Goal: Information Seeking & Learning: Learn about a topic

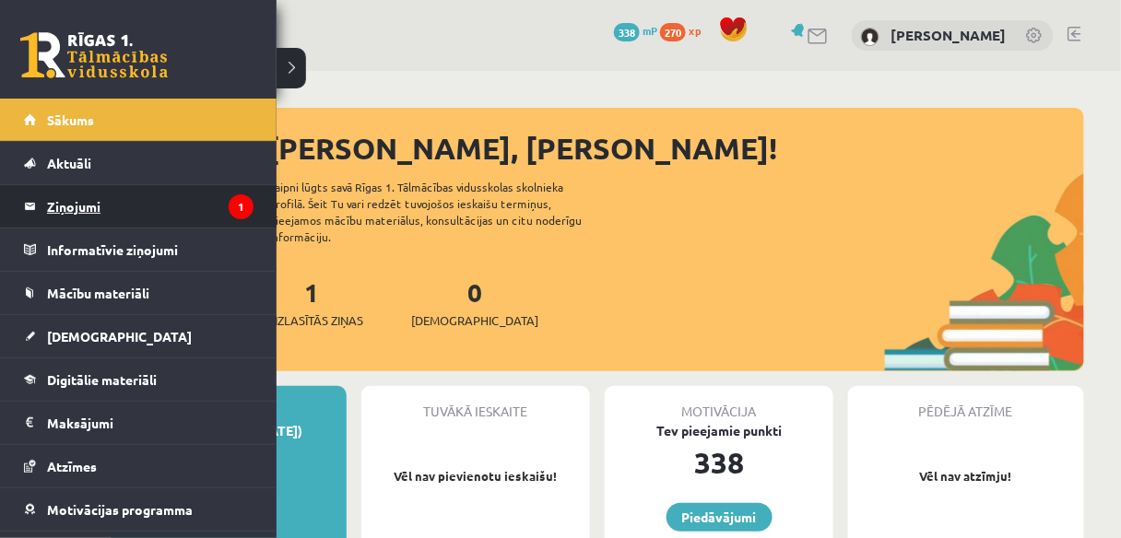
click at [114, 207] on legend "Ziņojumi 1" at bounding box center [150, 206] width 206 height 42
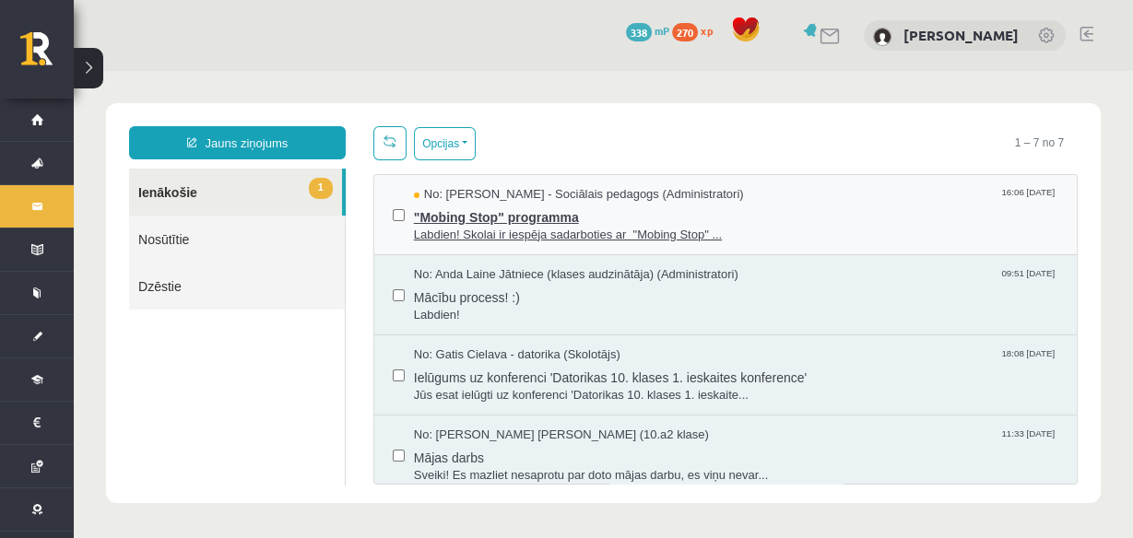
click at [616, 208] on span ""Mobing Stop" programma" at bounding box center [736, 215] width 644 height 23
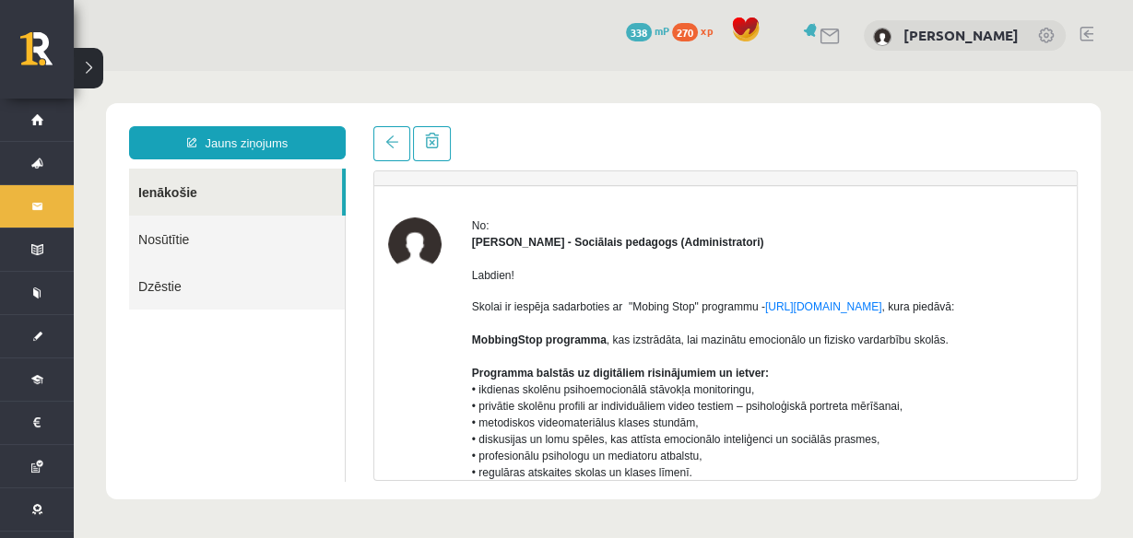
scroll to position [74, 0]
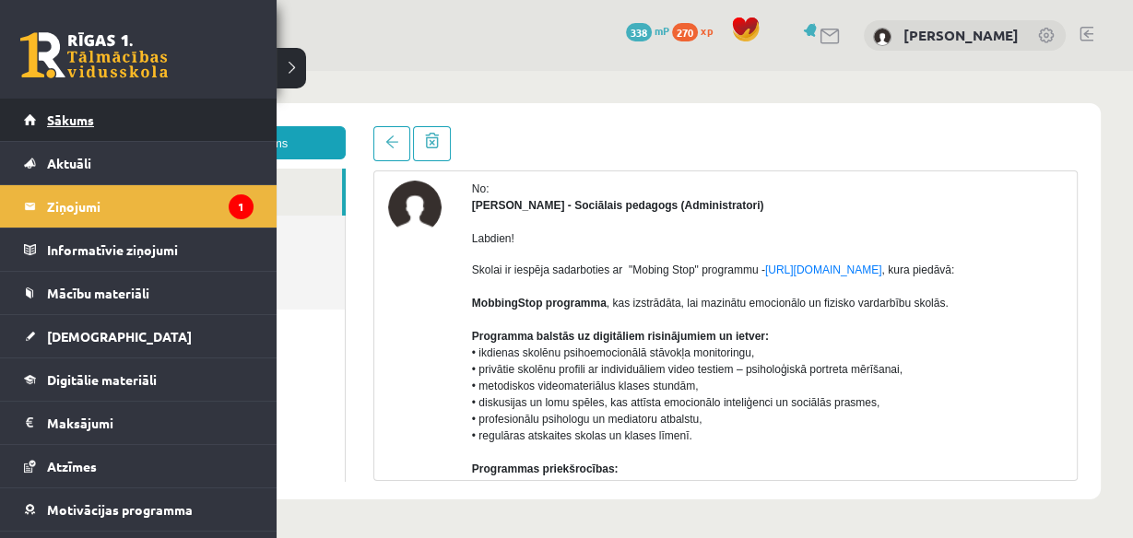
click at [91, 113] on span "Sākums" at bounding box center [70, 120] width 47 height 17
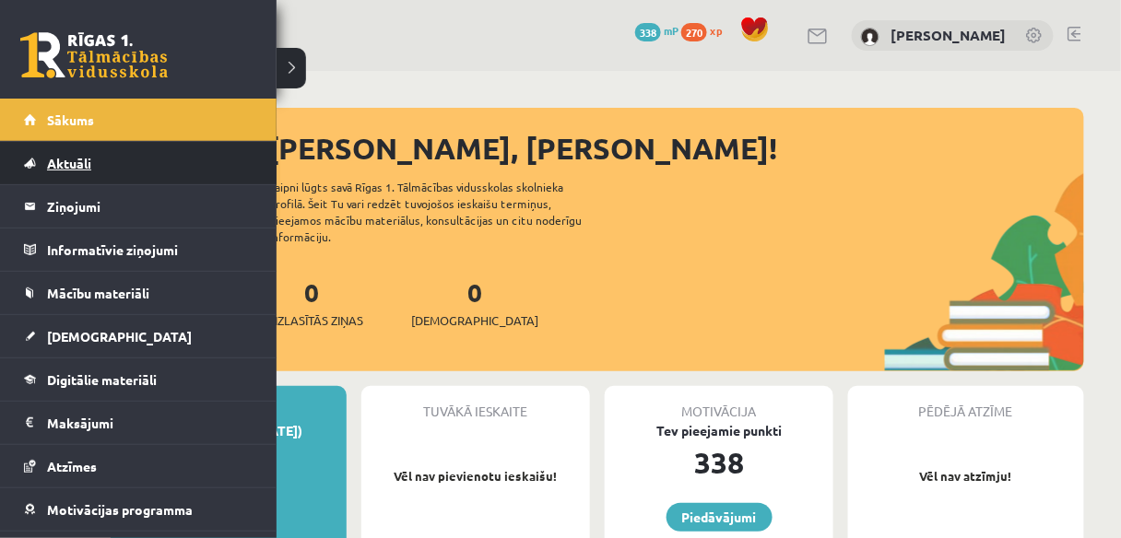
click at [60, 177] on link "Aktuāli" at bounding box center [138, 163] width 229 height 42
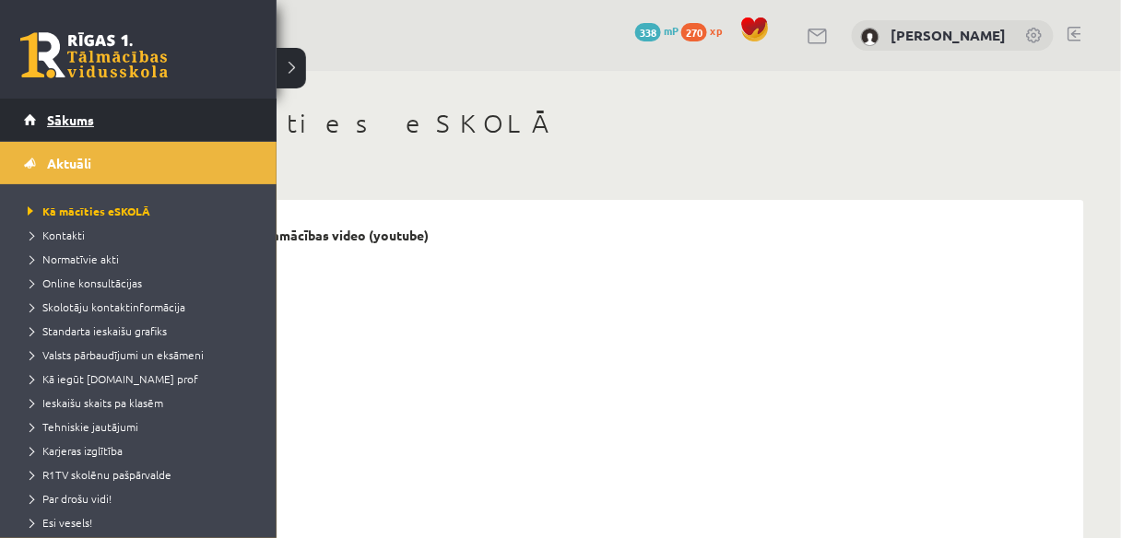
click at [70, 128] on link "Sākums" at bounding box center [138, 120] width 229 height 42
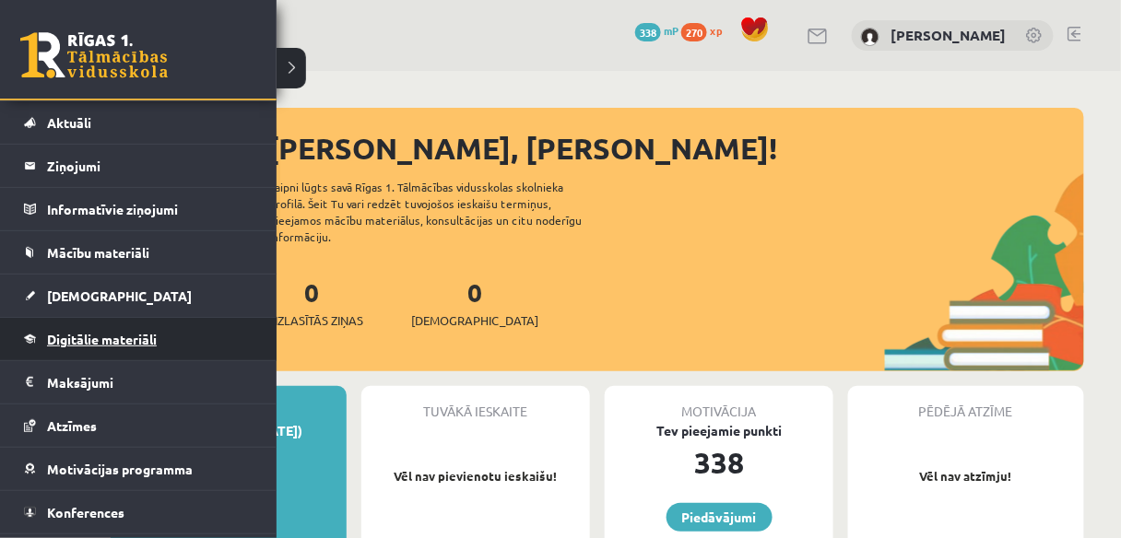
scroll to position [76, 0]
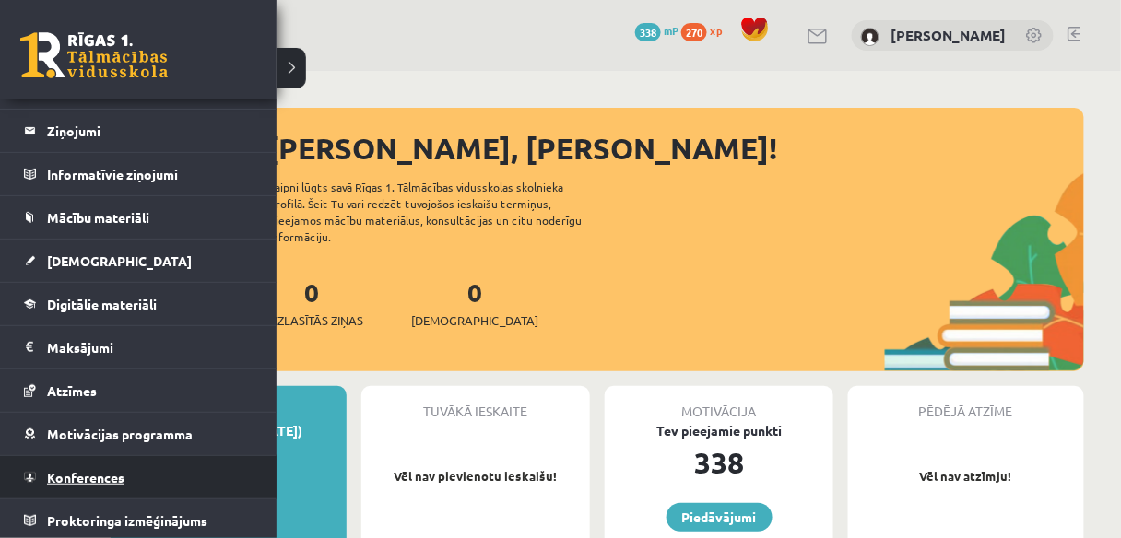
click at [70, 472] on span "Konferences" at bounding box center [85, 477] width 77 height 17
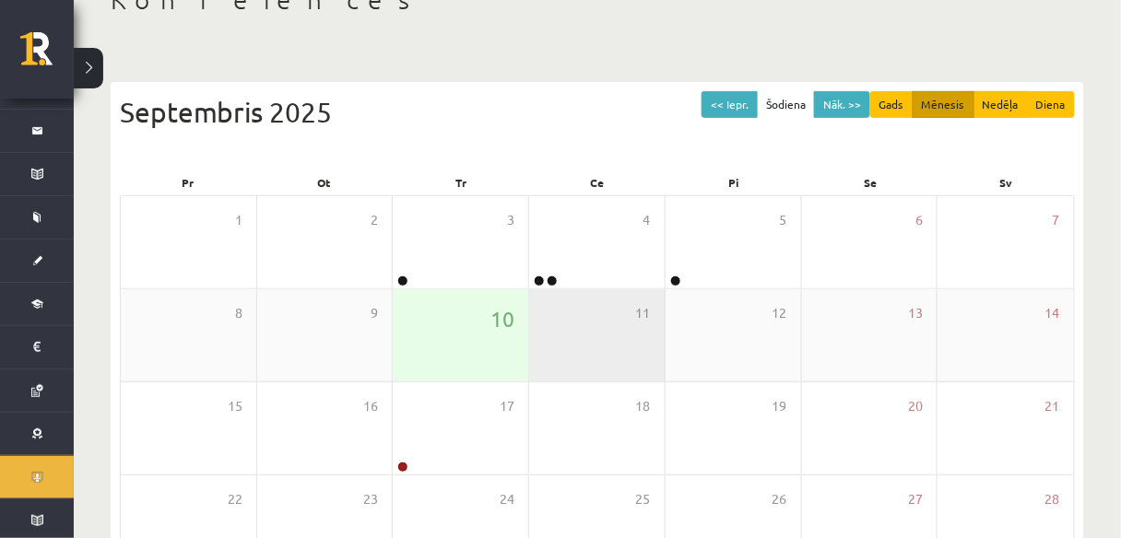
scroll to position [147, 0]
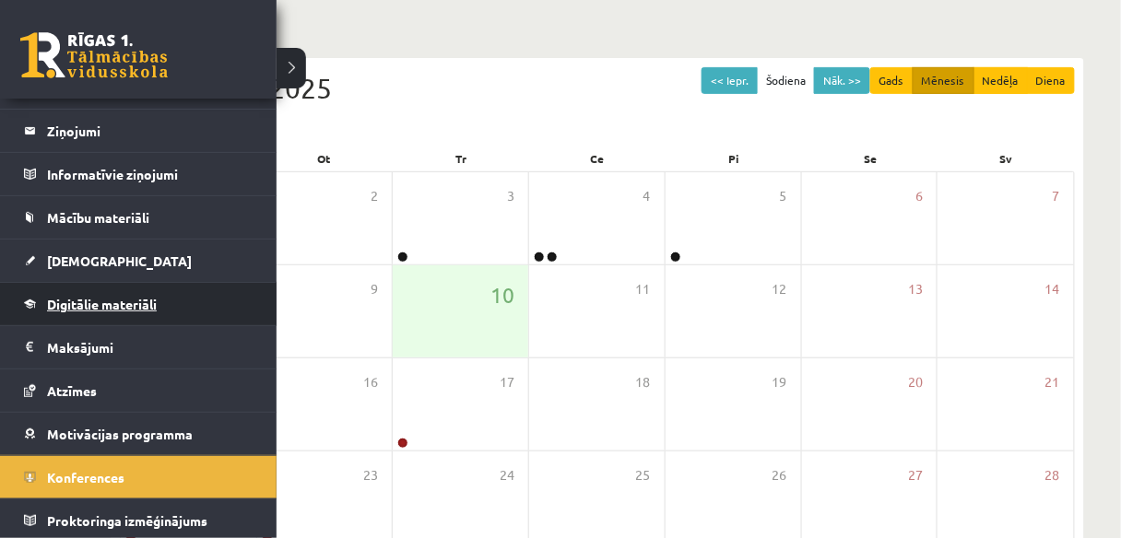
click at [106, 310] on link "Digitālie materiāli" at bounding box center [138, 304] width 229 height 42
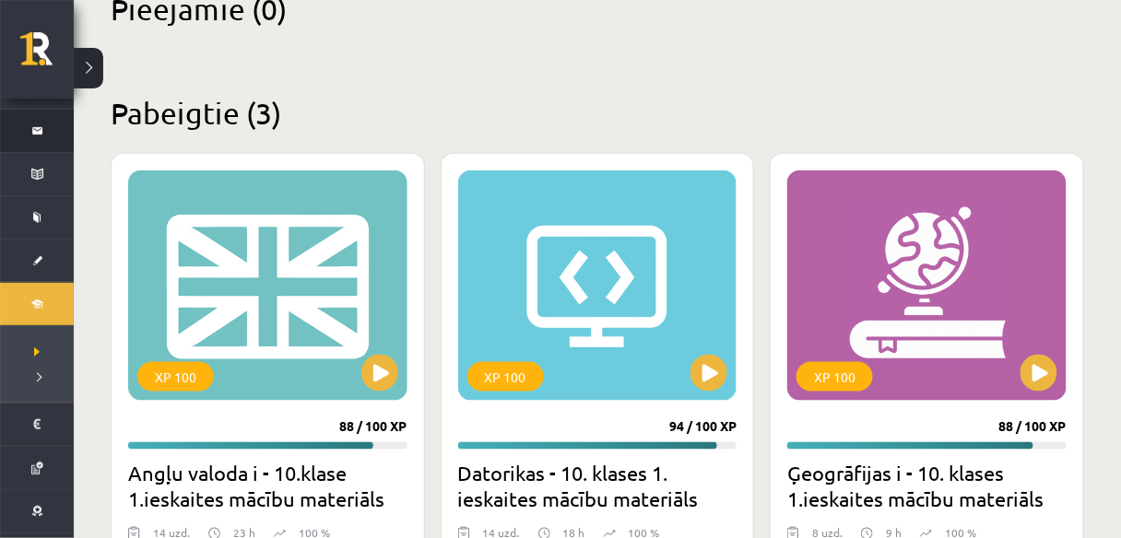
scroll to position [442, 0]
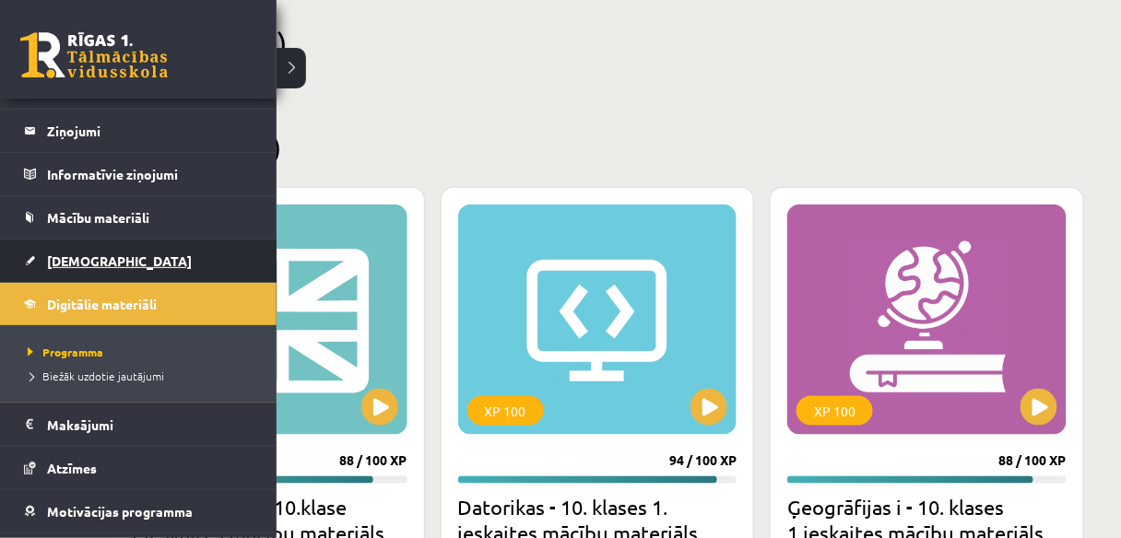
click at [98, 249] on link "[DEMOGRAPHIC_DATA]" at bounding box center [138, 261] width 229 height 42
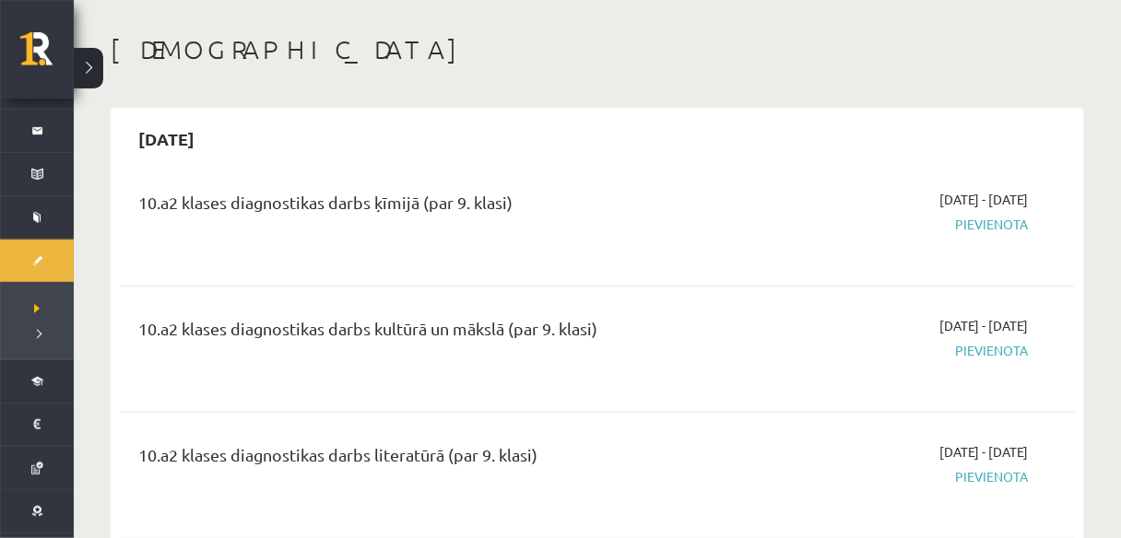
scroll to position [147, 0]
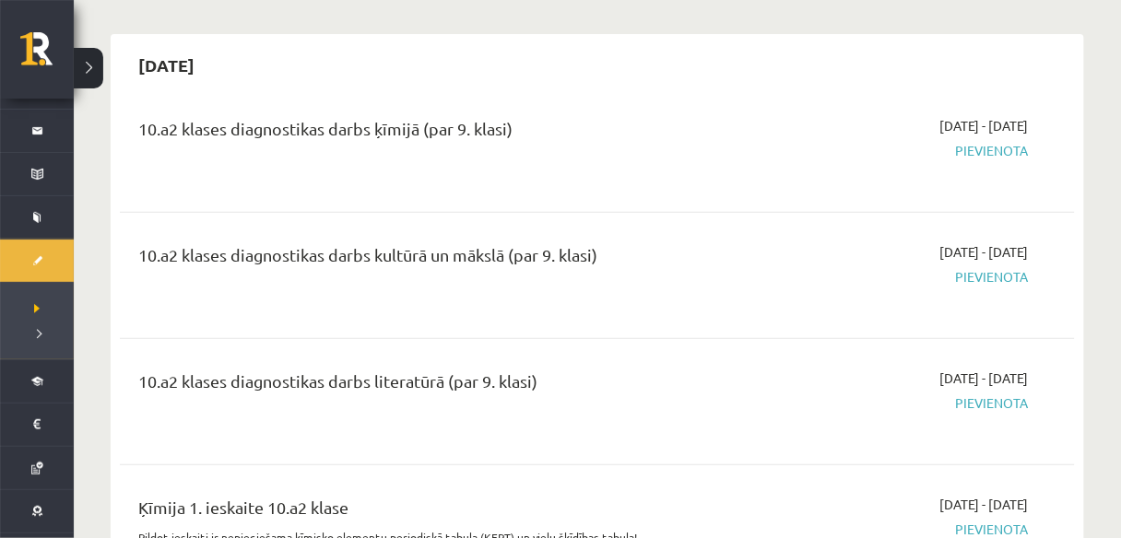
click at [980, 158] on span "Pievienota" at bounding box center [889, 150] width 278 height 19
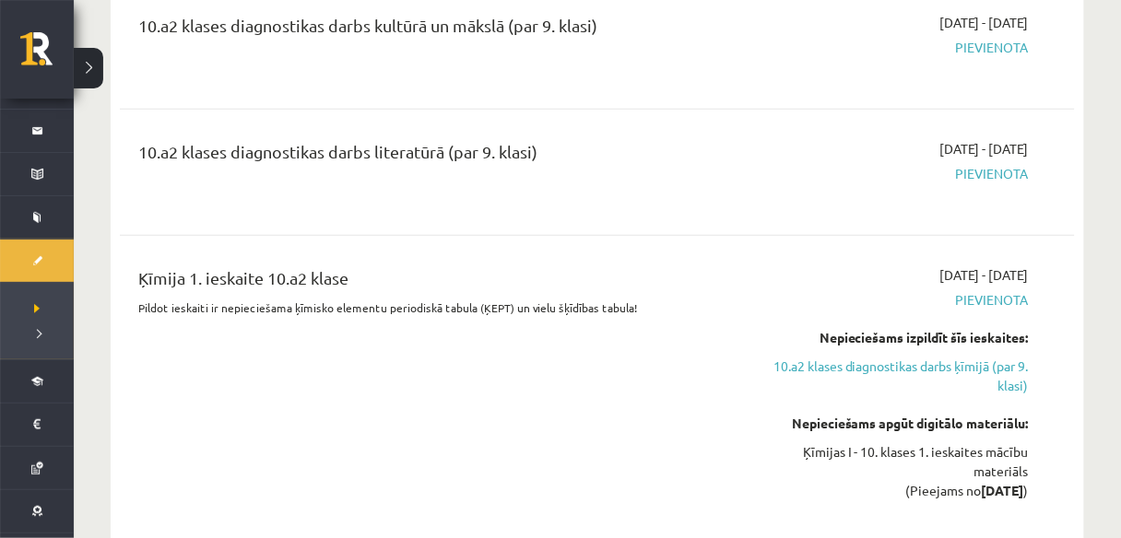
scroll to position [369, 0]
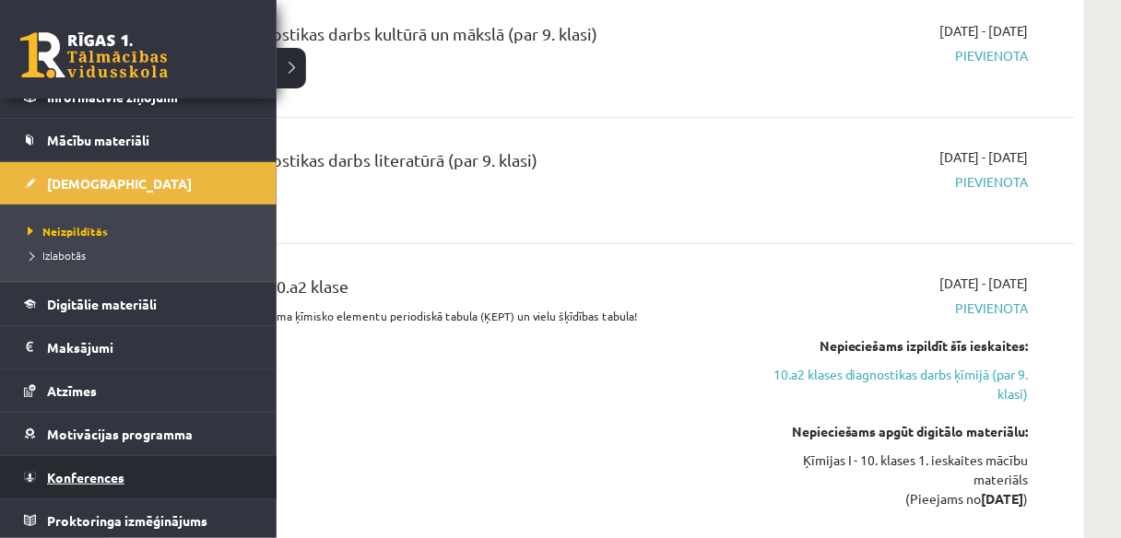
click at [79, 473] on span "Konferences" at bounding box center [85, 477] width 77 height 17
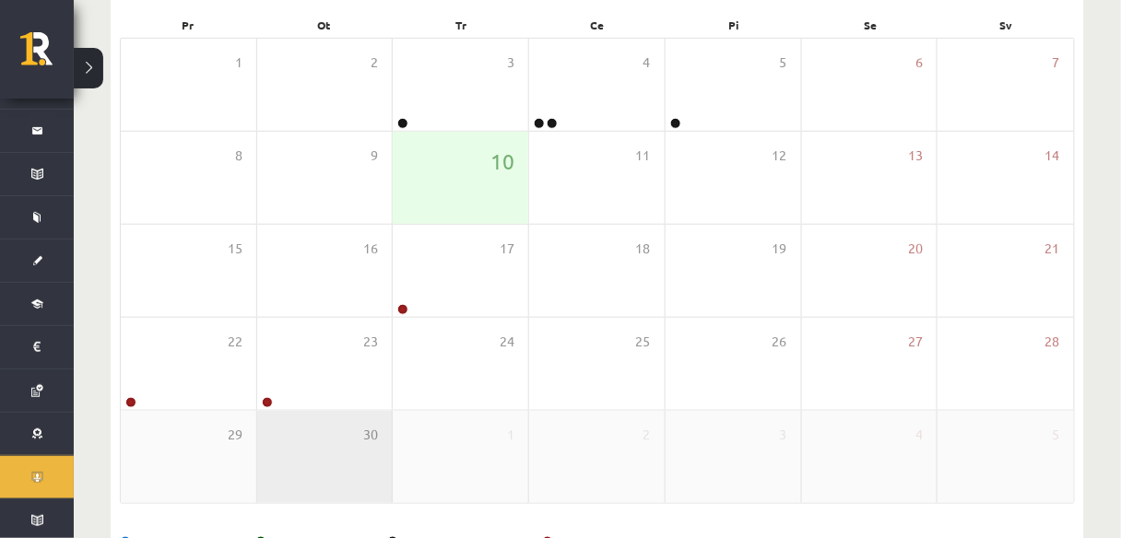
scroll to position [193, 0]
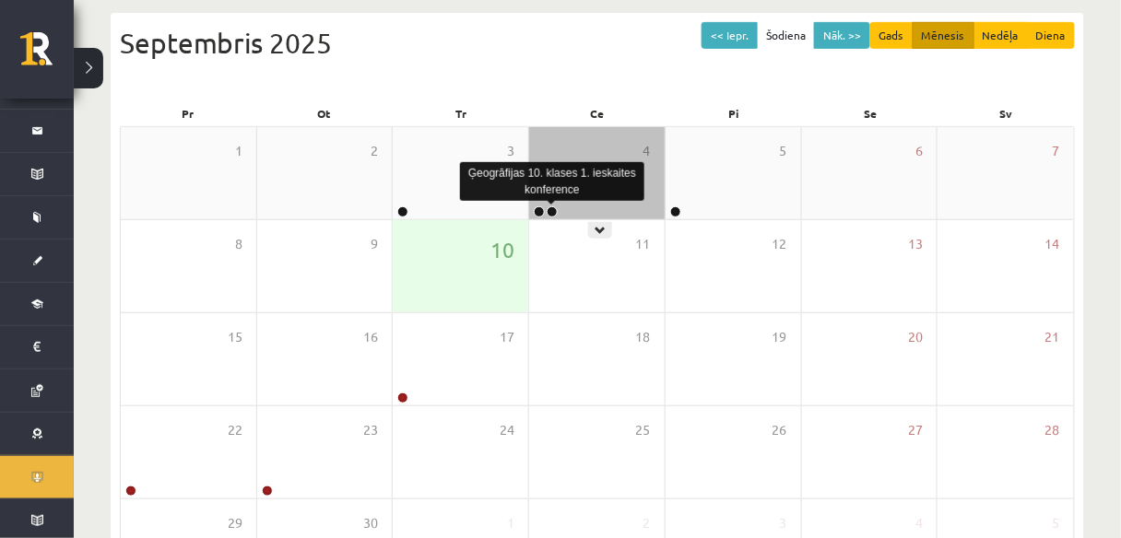
click at [553, 211] on link at bounding box center [551, 211] width 11 height 11
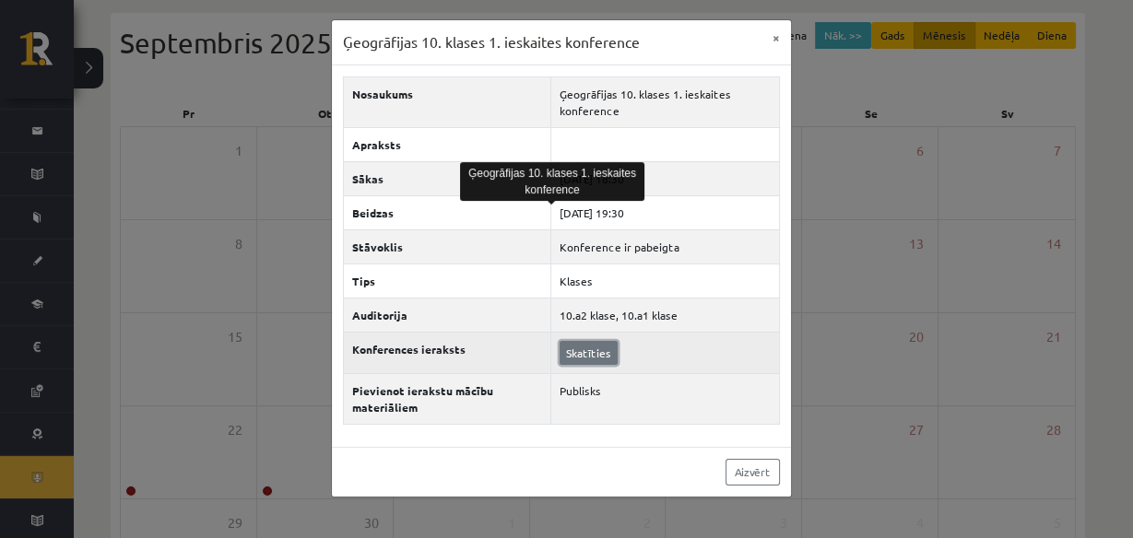
click at [573, 345] on link "Skatīties" at bounding box center [588, 353] width 58 height 24
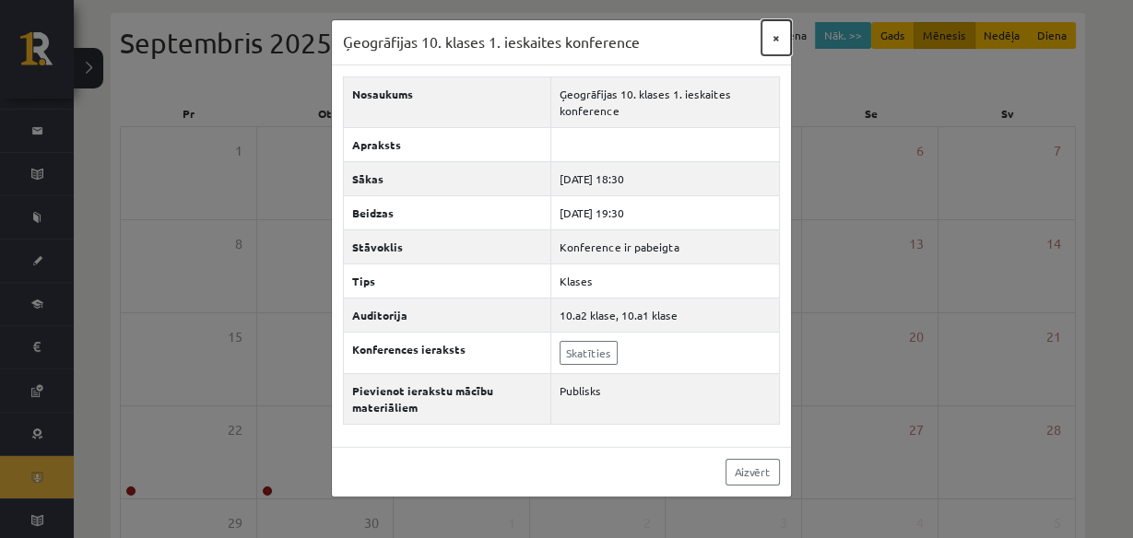
click at [773, 36] on button "×" at bounding box center [775, 37] width 29 height 35
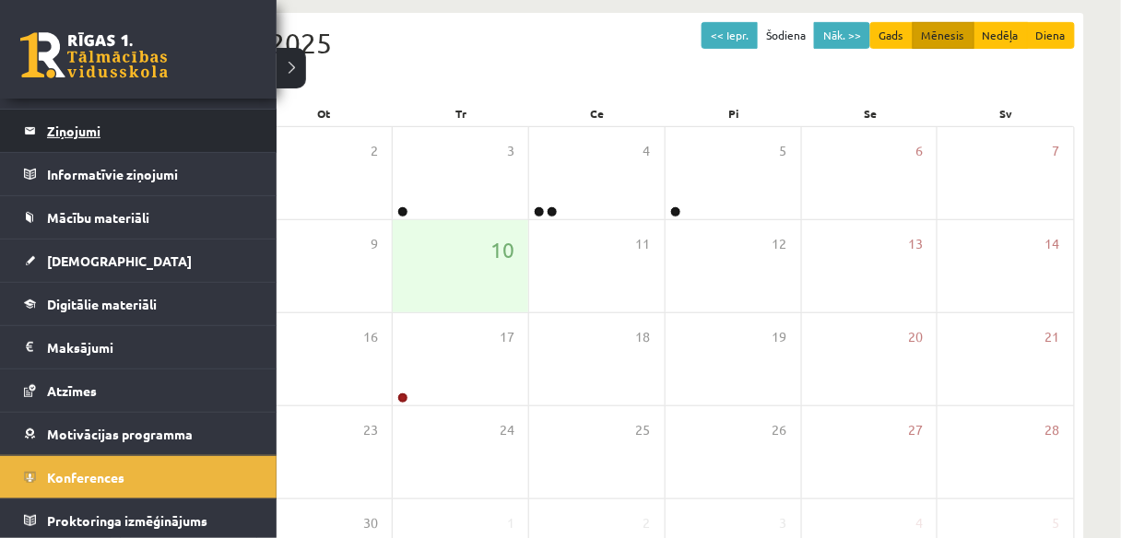
scroll to position [0, 0]
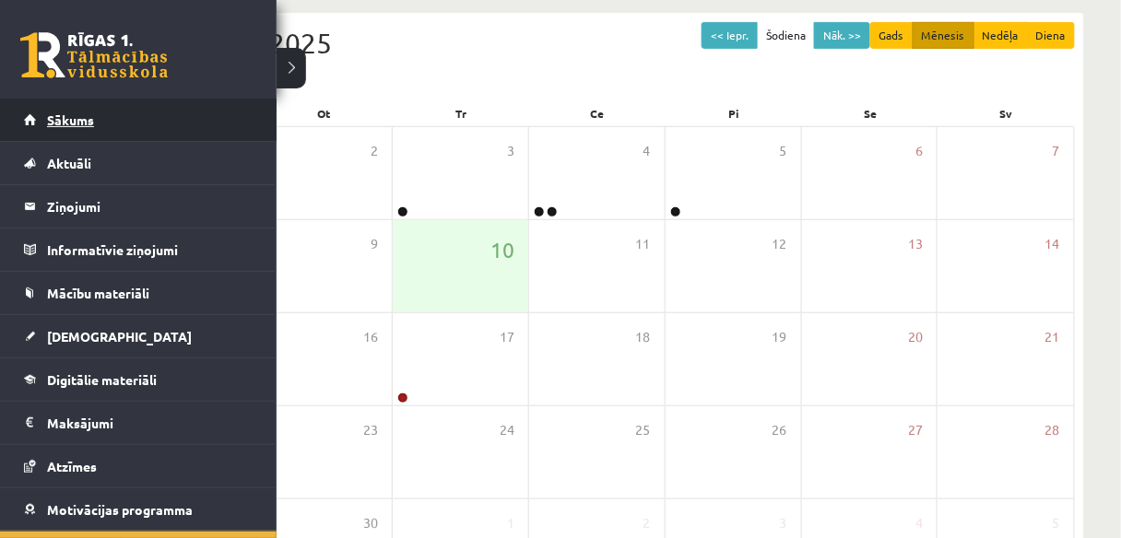
click at [108, 124] on link "Sākums" at bounding box center [138, 120] width 229 height 42
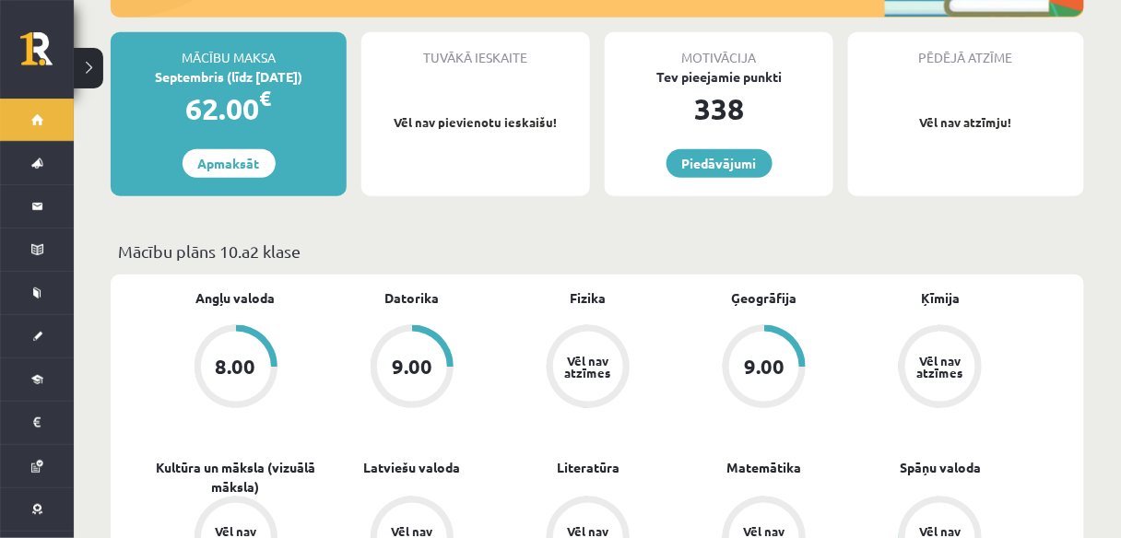
scroll to position [369, 0]
